Goal: Information Seeking & Learning: Learn about a topic

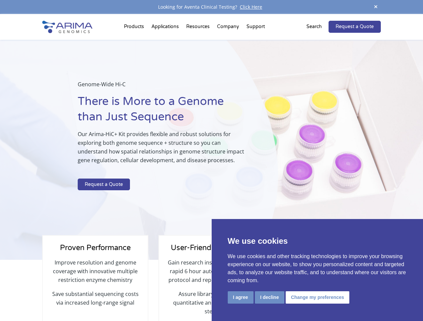
click at [211, 161] on p "Our Arima-HiC+ Kit provides flexible and robust solutions for exploring both ge…" at bounding box center [161, 150] width 166 height 40
click at [240, 298] on button "I agree" at bounding box center [241, 298] width 26 height 12
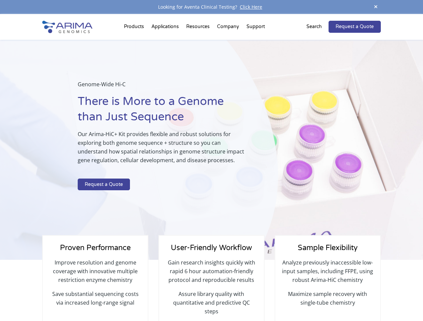
click at [269, 298] on div "Proven Performance Improve resolution and genome coverage with innovative multi…" at bounding box center [211, 296] width 338 height 72
click at [316, 298] on p "Maximize sample recovery with single-tube chemistry" at bounding box center [327, 298] width 91 height 17
click at [376, 7] on span at bounding box center [376, 7] width 10 height 9
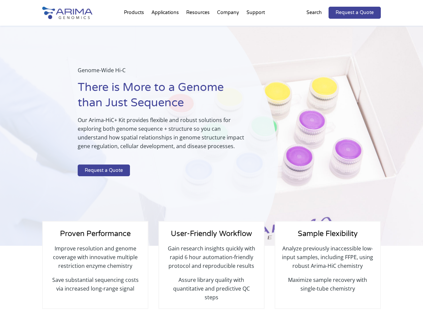
click at [211, 168] on div "Genome-Wide Hi-C There is More to a Genome than Just Sequence Our Arima-HiC+ Ki…" at bounding box center [161, 123] width 166 height 114
click at [135, 28] on div "Genome-Wide Hi-C There is More to a Genome than Just Sequence Our Arima-HiC+ Ki…" at bounding box center [139, 136] width 278 height 221
click at [199, 28] on div "Genome-Wide Hi-C There is More to a Genome than Just Sequence Our Arima-HiC+ Ki…" at bounding box center [139, 136] width 278 height 221
click at [228, 28] on div "Genome-Wide Hi-C There is More to a Genome than Just Sequence Our Arima-HiC+ Ki…" at bounding box center [139, 136] width 278 height 221
click at [255, 28] on div "Genome-Wide Hi-C There is More to a Genome than Just Sequence Our Arima-HiC+ Ki…" at bounding box center [139, 136] width 278 height 221
